Goal: Transaction & Acquisition: Purchase product/service

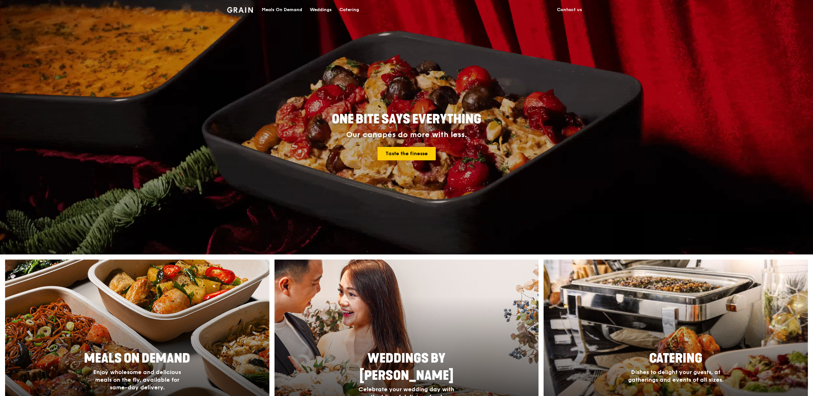
click at [283, 7] on div "Meals On Demand" at bounding box center [282, 9] width 40 height 19
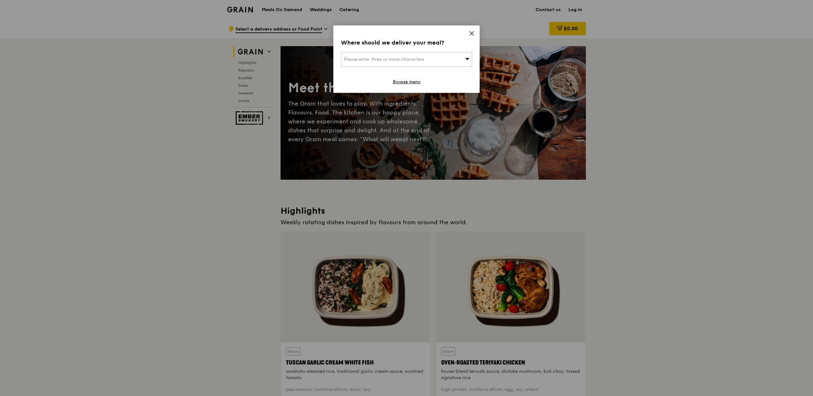
click at [470, 38] on div "Where should we deliver your meal?" at bounding box center [406, 42] width 131 height 9
click at [470, 36] on span at bounding box center [472, 34] width 6 height 7
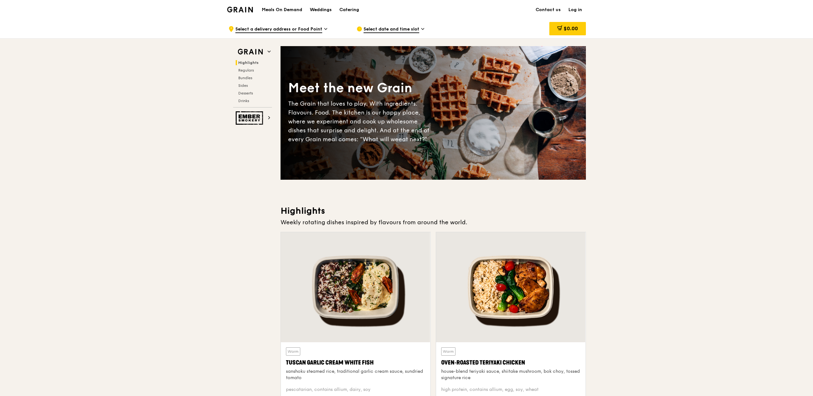
click at [393, 32] on div "Select date and time slot" at bounding box center [416, 28] width 118 height 19
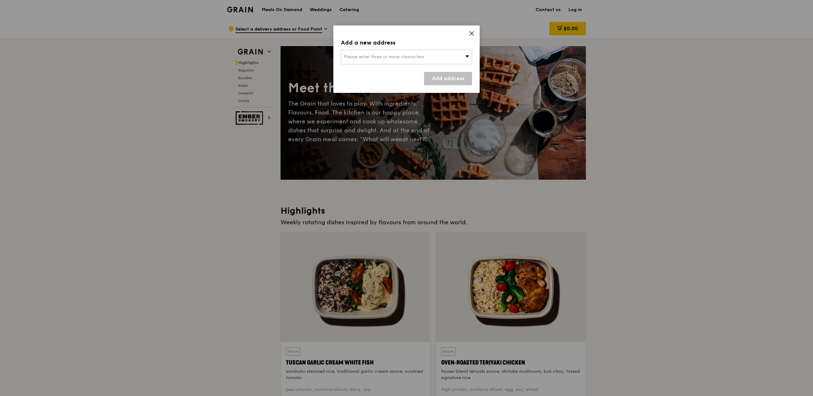
click at [419, 50] on div "Please enter three or more characters" at bounding box center [406, 57] width 131 height 15
click at [471, 36] on icon at bounding box center [472, 34] width 6 height 6
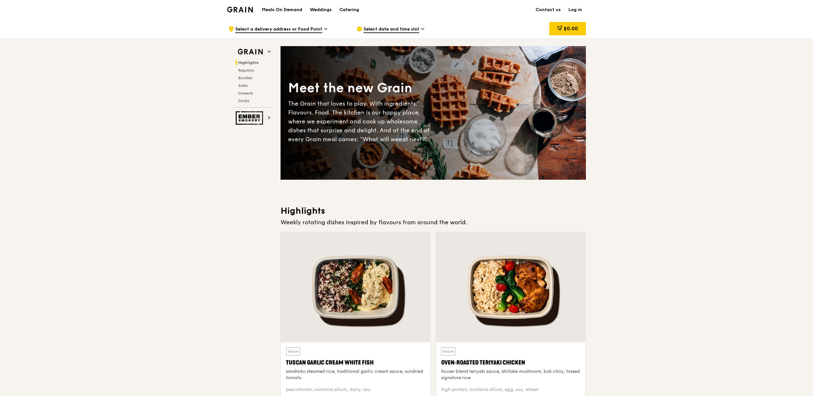
click at [383, 33] on div "Select date and time slot" at bounding box center [416, 28] width 118 height 19
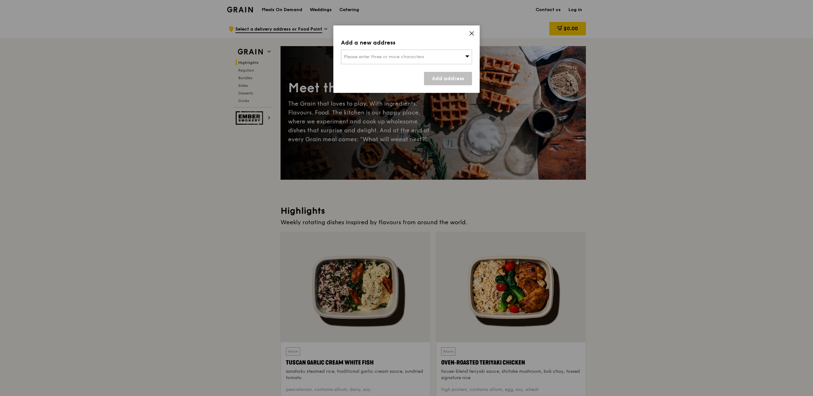
click at [377, 57] on span "Please enter three or more characters" at bounding box center [384, 56] width 80 height 5
click at [474, 35] on icon at bounding box center [472, 34] width 6 height 6
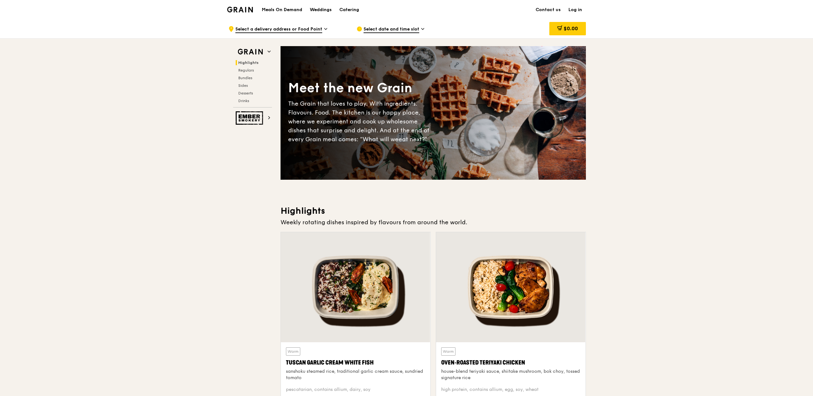
click at [392, 22] on div "Select date and time slot" at bounding box center [416, 28] width 118 height 19
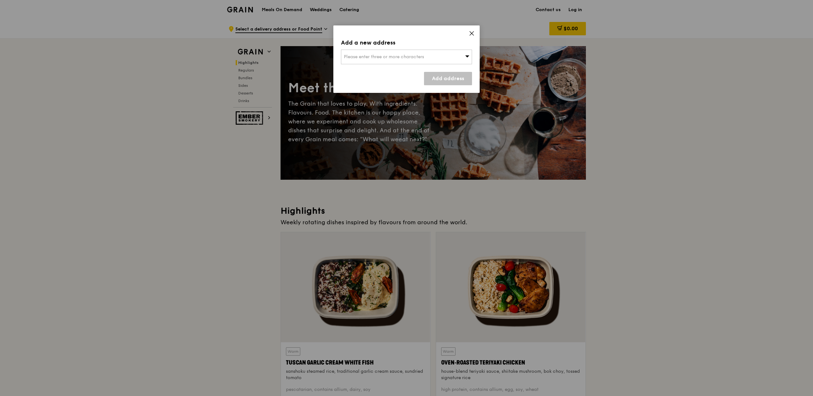
click at [471, 31] on icon at bounding box center [472, 34] width 6 height 6
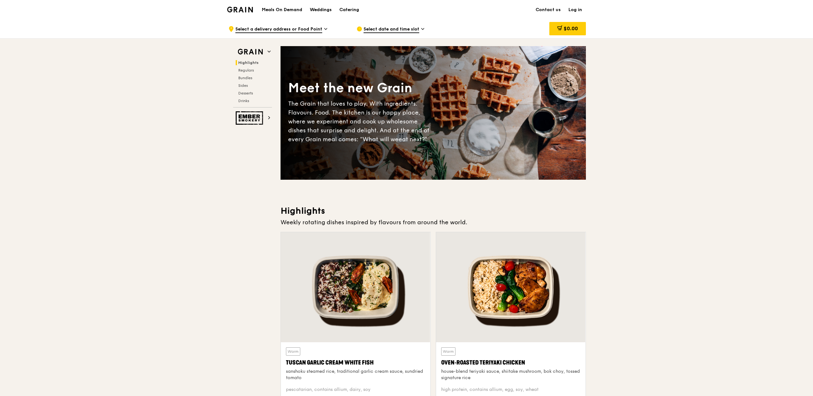
click at [240, 10] on img at bounding box center [240, 10] width 26 height 6
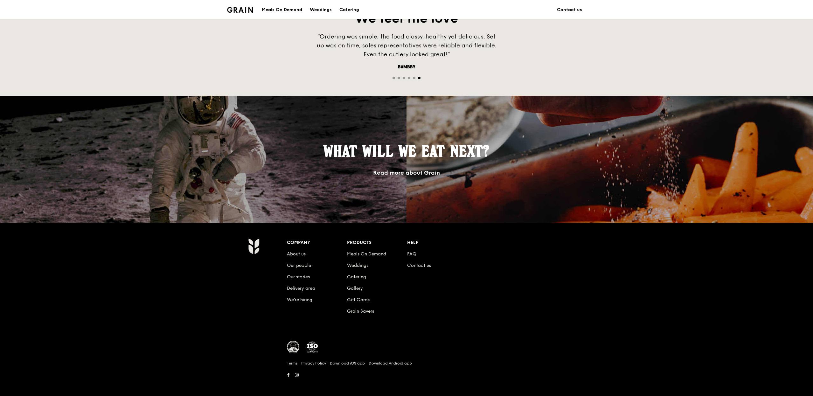
scroll to position [440, 0]
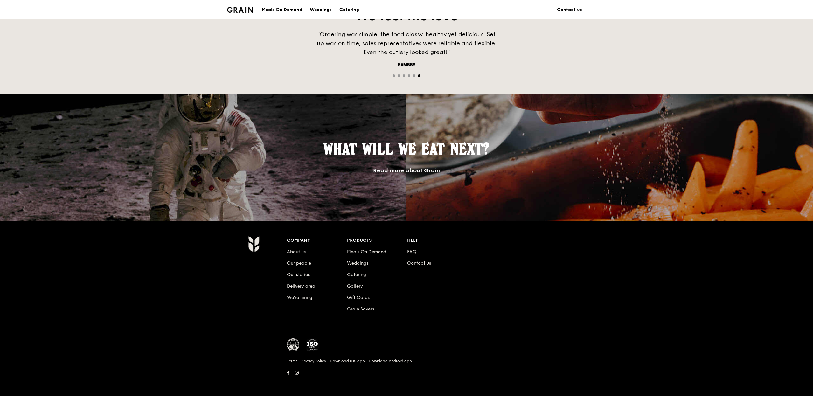
click at [414, 169] on link "Read more about Grain" at bounding box center [406, 170] width 67 height 7
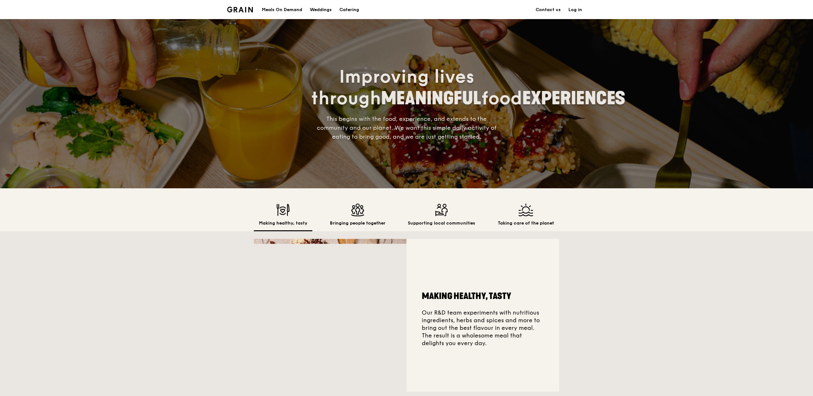
scroll to position [23, 0]
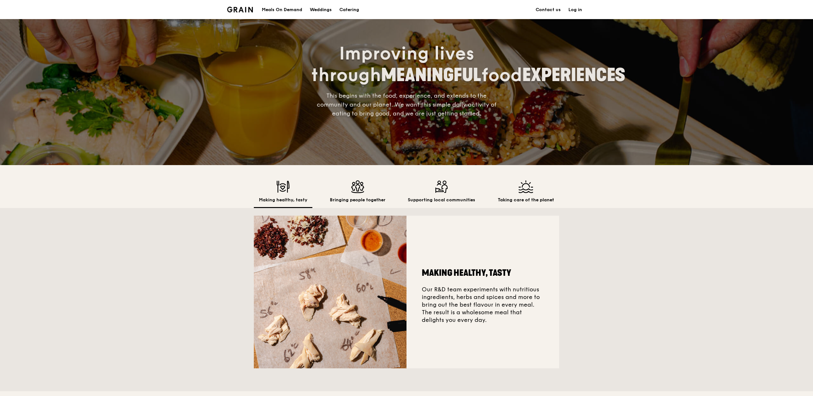
click at [351, 198] on h2 "Bringing people together" at bounding box center [358, 200] width 56 height 6
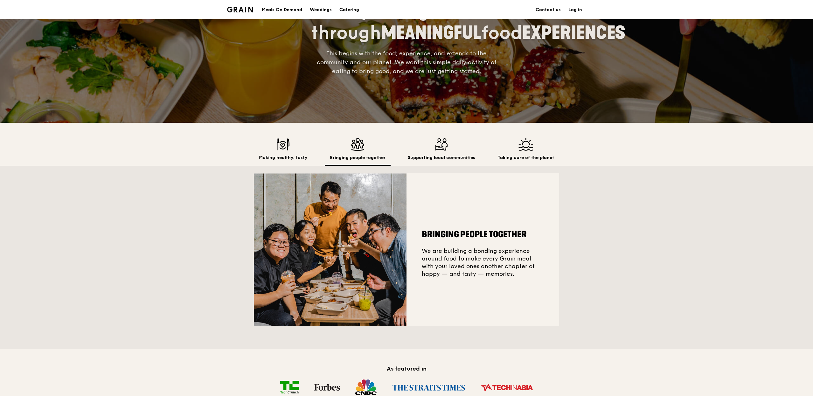
scroll to position [73, 0]
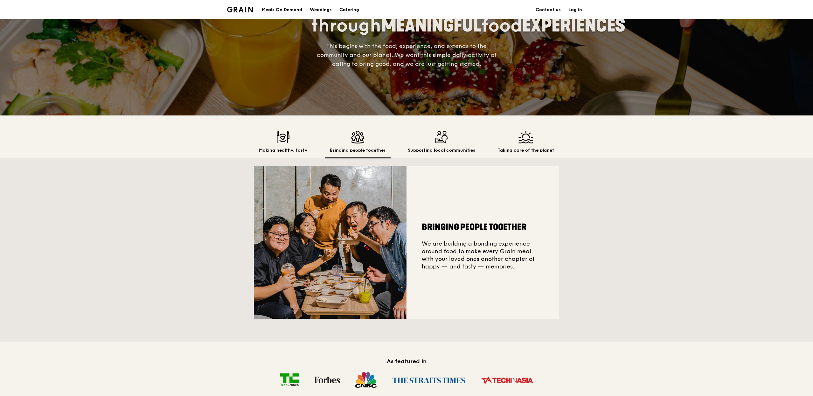
click at [431, 143] on img at bounding box center [441, 137] width 67 height 13
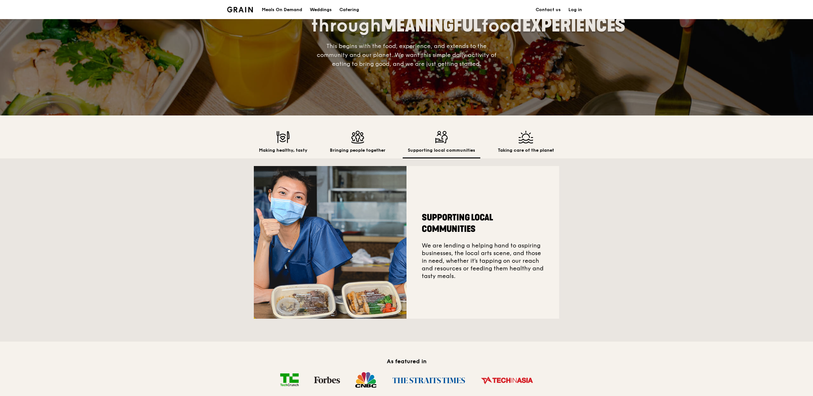
scroll to position [98, 0]
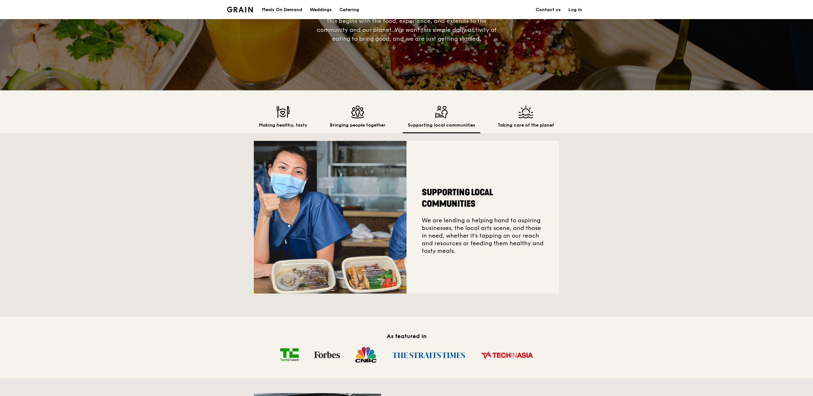
click at [525, 112] on img at bounding box center [526, 112] width 56 height 13
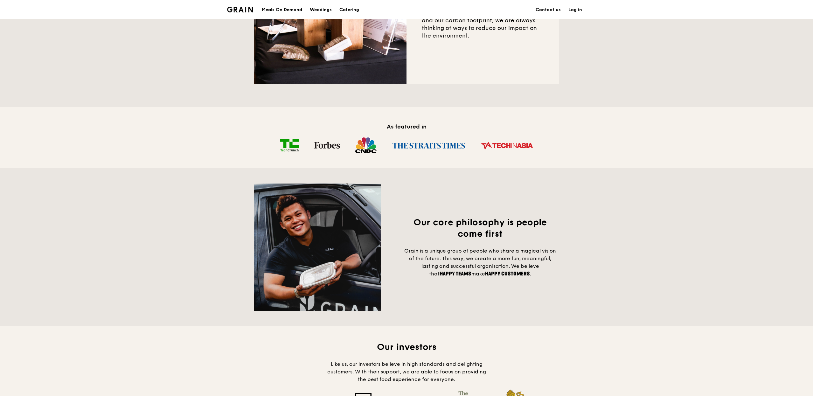
scroll to position [0, 0]
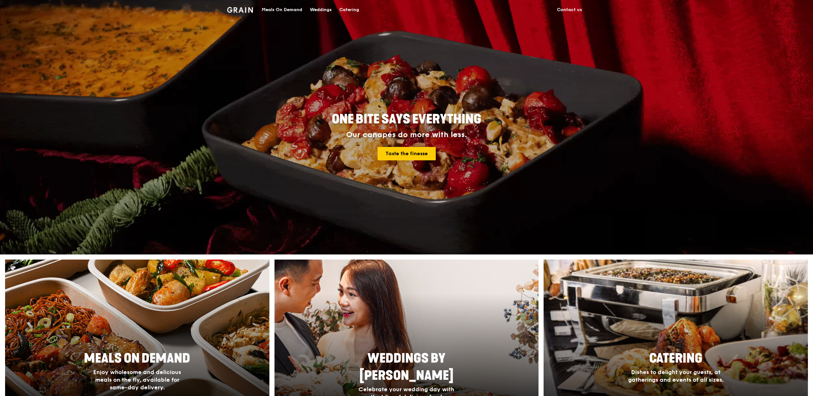
click at [347, 10] on div "Catering" at bounding box center [349, 9] width 20 height 19
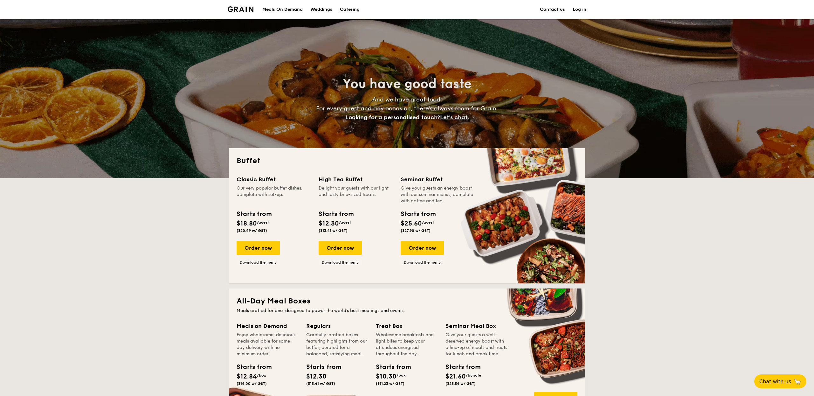
click at [280, 2] on div "Meals On Demand" at bounding box center [282, 9] width 40 height 19
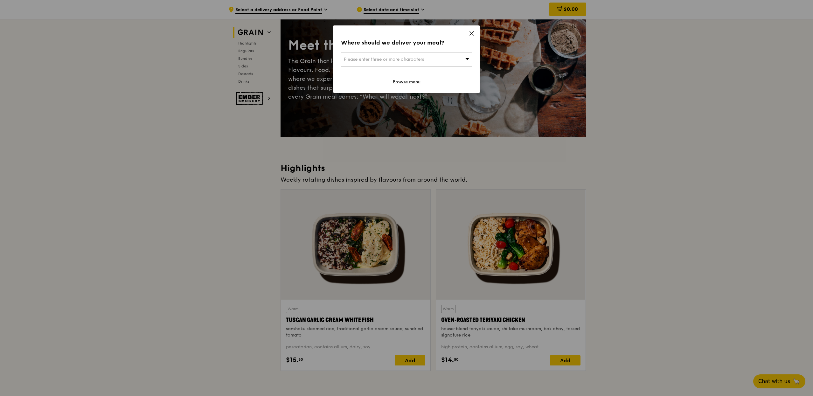
scroll to position [49, 0]
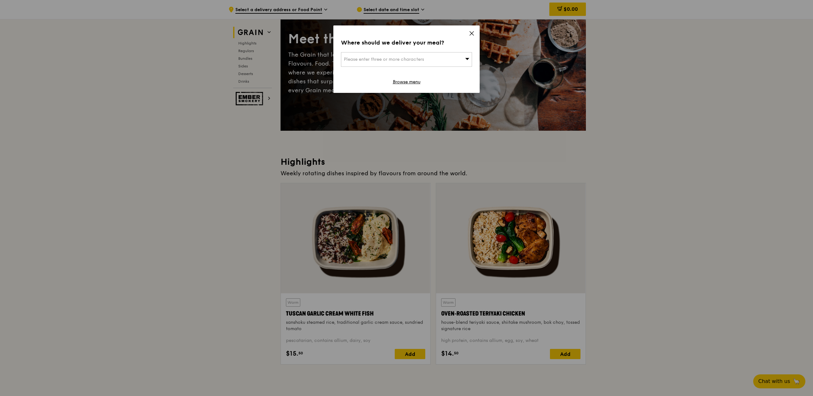
click at [473, 31] on icon at bounding box center [472, 34] width 6 height 6
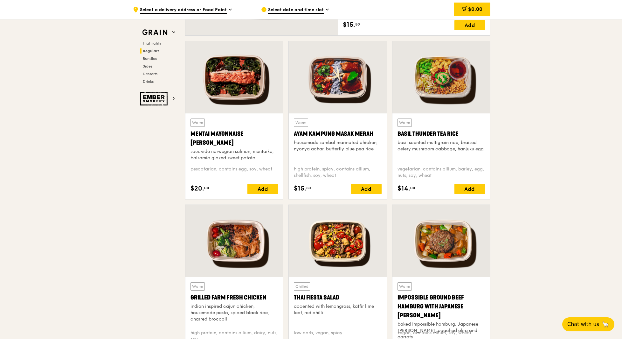
scroll to position [529, 0]
